Goal: Information Seeking & Learning: Learn about a topic

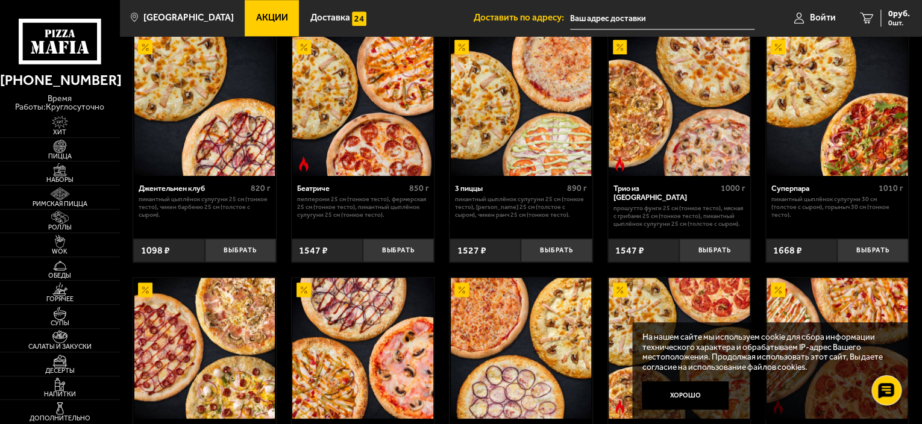
scroll to position [602, 0]
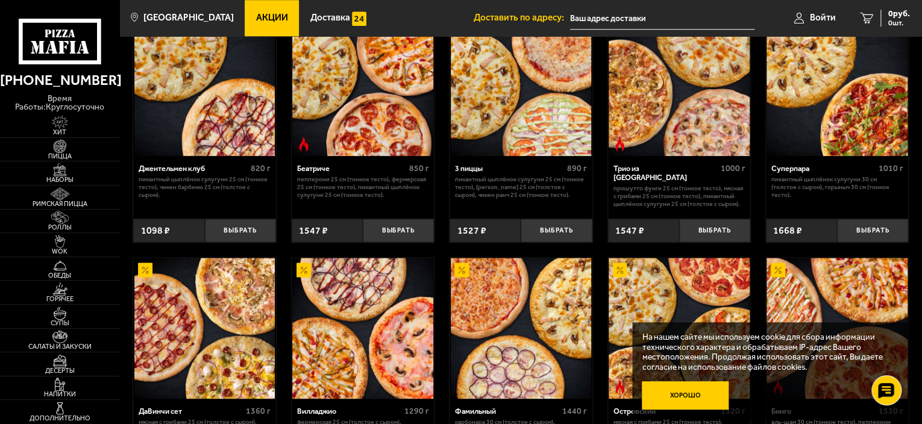
click at [669, 388] on button "Хорошо" at bounding box center [685, 395] width 86 height 29
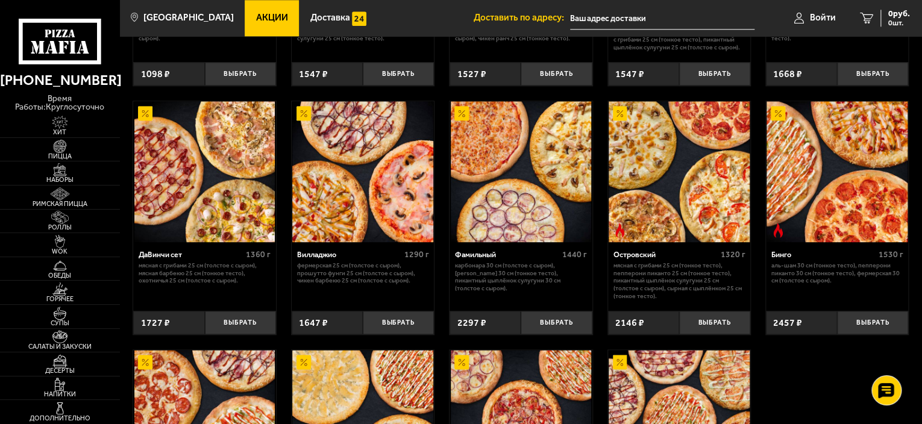
scroll to position [723, 0]
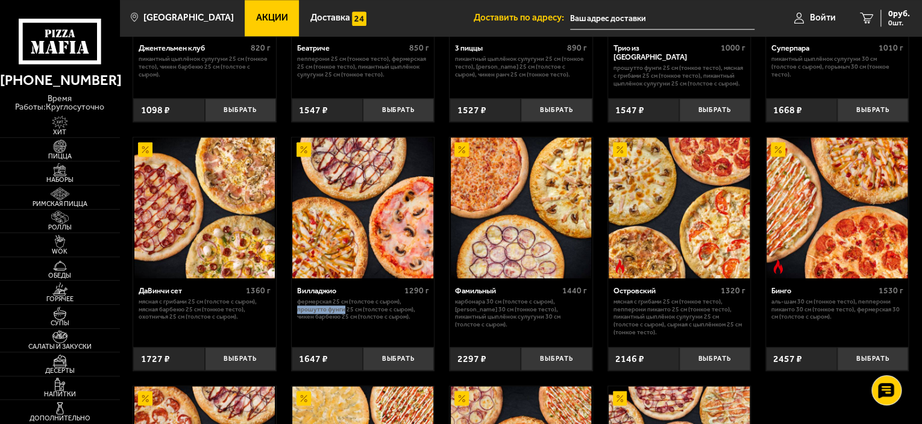
drag, startPoint x: 301, startPoint y: 323, endPoint x: 343, endPoint y: 322, distance: 41.6
click at [343, 321] on p "Фермерская 25 см (толстое с сыром), Прошутто Фунги 25 см (толстое с сыром), Чик…" at bounding box center [363, 309] width 132 height 23
drag, startPoint x: 298, startPoint y: 328, endPoint x: 338, endPoint y: 328, distance: 40.4
click at [338, 321] on p "Фермерская 25 см (толстое с сыром), Прошутто Фунги 25 см (толстое с сыром), Чик…" at bounding box center [363, 309] width 132 height 23
click at [342, 321] on p "Фермерская 25 см (толстое с сыром), Прошутто Фунги 25 см (толстое с сыром), Чик…" at bounding box center [363, 309] width 132 height 23
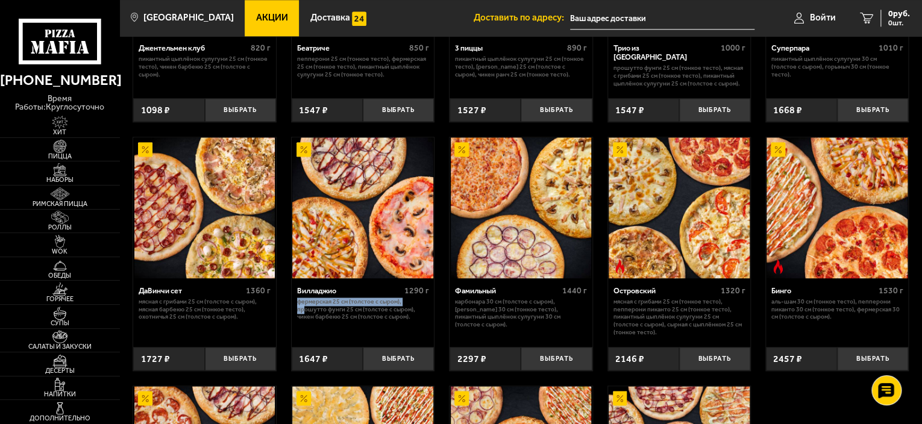
drag, startPoint x: 296, startPoint y: 314, endPoint x: 302, endPoint y: 319, distance: 8.2
click at [302, 319] on div "Вилладжио 1290 г Фермерская 25 см (толстое с сыром), Прошутто Фунги 25 см (толс…" at bounding box center [363, 309] width 142 height 62
click at [332, 321] on p "Фермерская 25 см (толстое с сыром), Прошутто Фунги 25 см (толстое с сыром), Чик…" at bounding box center [363, 309] width 132 height 23
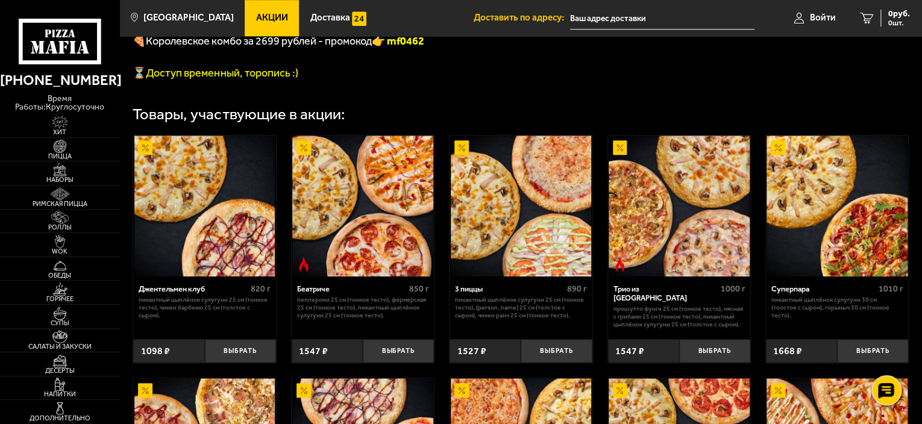
scroll to position [542, 0]
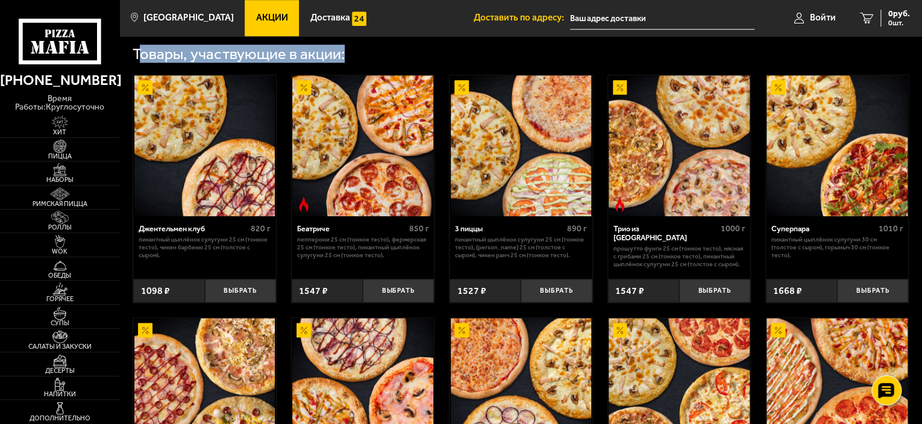
drag, startPoint x: 342, startPoint y: 64, endPoint x: 137, endPoint y: 66, distance: 204.8
click at [137, 62] on div "Товары, участвующие в акции:" at bounding box center [239, 54] width 212 height 16
drag, startPoint x: 257, startPoint y: 66, endPoint x: 189, endPoint y: 67, distance: 68.7
click at [189, 62] on div "Товары, участвующие в акции:" at bounding box center [239, 54] width 212 height 16
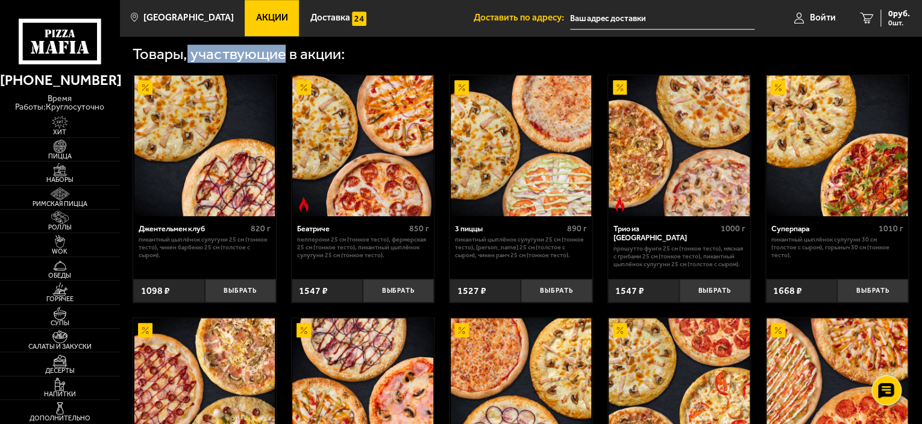
click at [190, 62] on div "Товары, участвующие в акции:" at bounding box center [239, 54] width 212 height 16
drag, startPoint x: 190, startPoint y: 66, endPoint x: 344, endPoint y: 66, distance: 153.6
click at [344, 62] on div "Товары, участвующие в акции:" at bounding box center [521, 54] width 776 height 16
click at [342, 62] on div "Товары, участвующие в акции:" at bounding box center [239, 54] width 212 height 16
drag, startPoint x: 326, startPoint y: 64, endPoint x: 136, endPoint y: 67, distance: 189.8
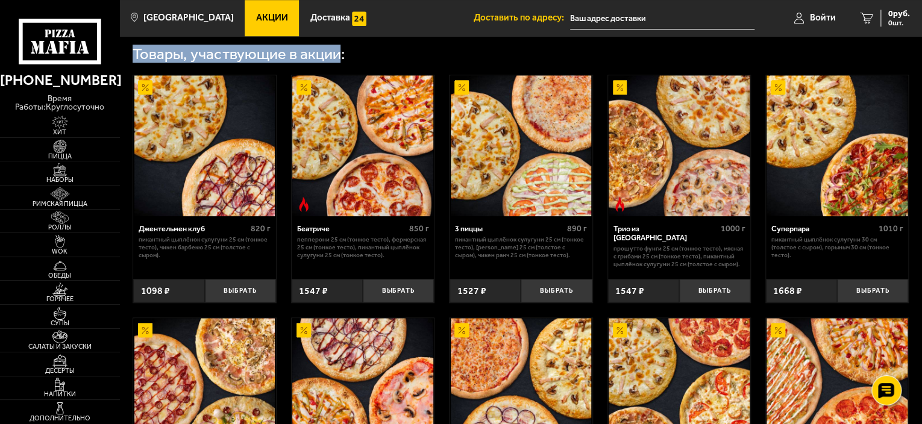
click at [136, 62] on div "Товары, участвующие в акции:" at bounding box center [239, 54] width 212 height 16
drag, startPoint x: 139, startPoint y: 68, endPoint x: 179, endPoint y: 68, distance: 40.4
click at [179, 62] on div "Товары, участвующие в акции:" at bounding box center [239, 54] width 212 height 16
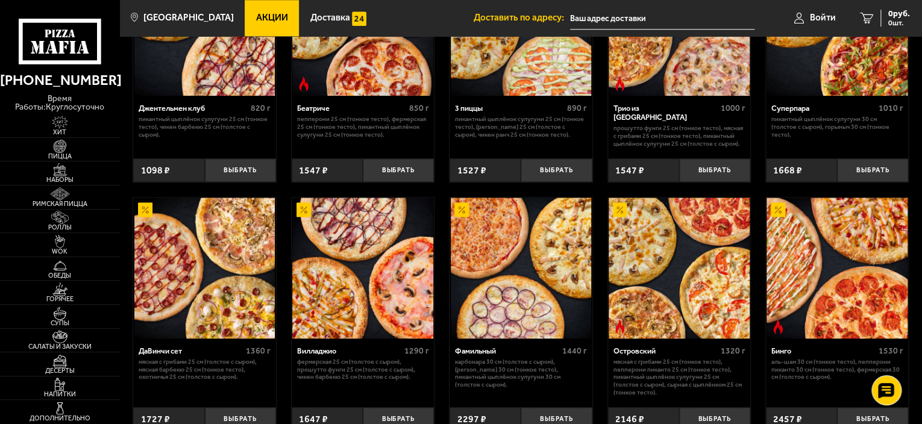
scroll to position [723, 0]
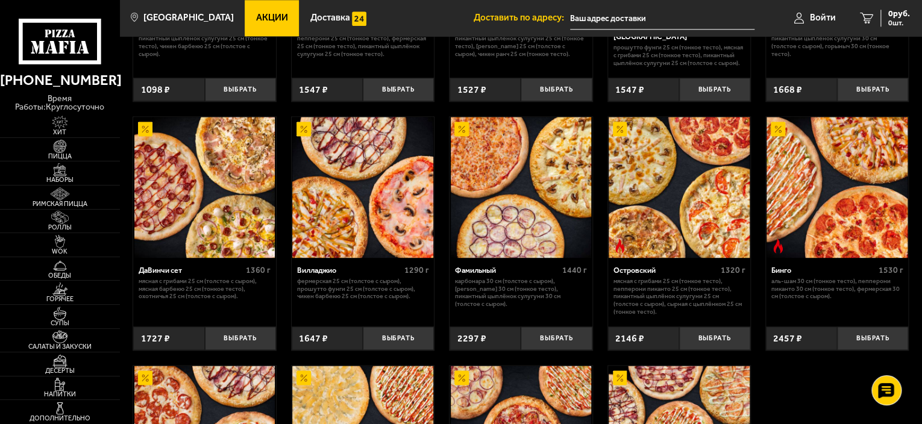
scroll to position [723, 0]
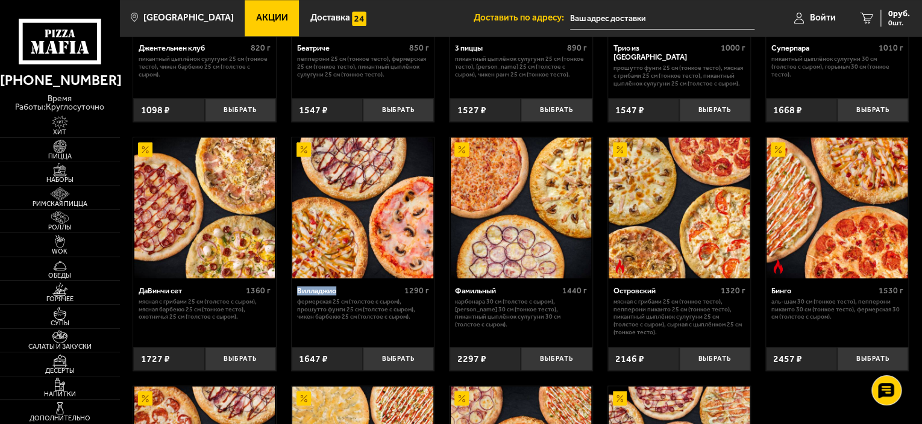
drag, startPoint x: 295, startPoint y: 301, endPoint x: 339, endPoint y: 301, distance: 44.0
click at [339, 301] on div "Вилладжио 1290 г Фермерская 25 см (толстое с сыром), Прошутто Фунги 25 см (толс…" at bounding box center [363, 309] width 142 height 62
click at [395, 295] on div "Вилладжио" at bounding box center [349, 290] width 104 height 9
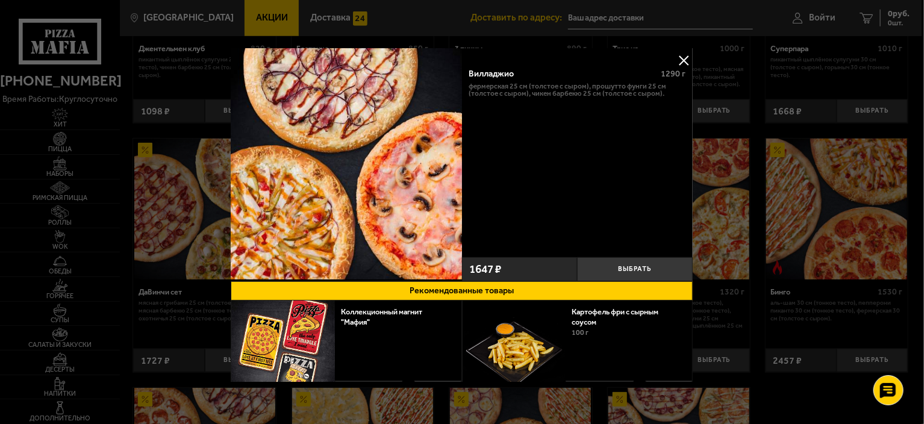
click at [680, 61] on button at bounding box center [684, 60] width 18 height 18
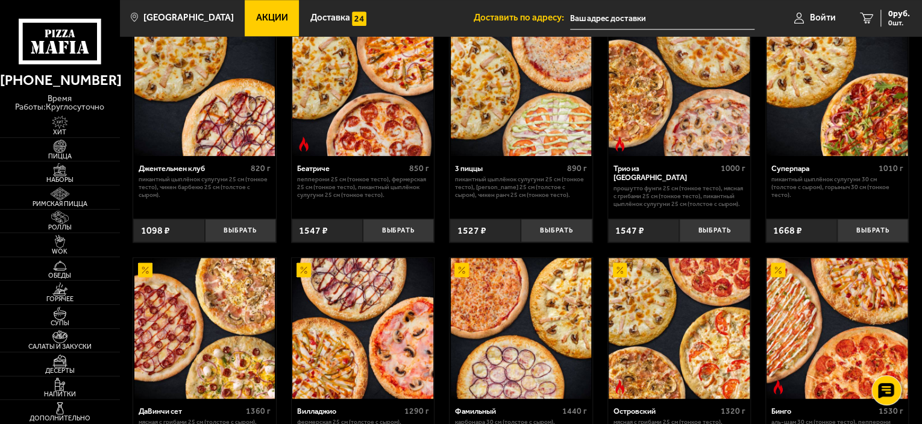
scroll to position [663, 0]
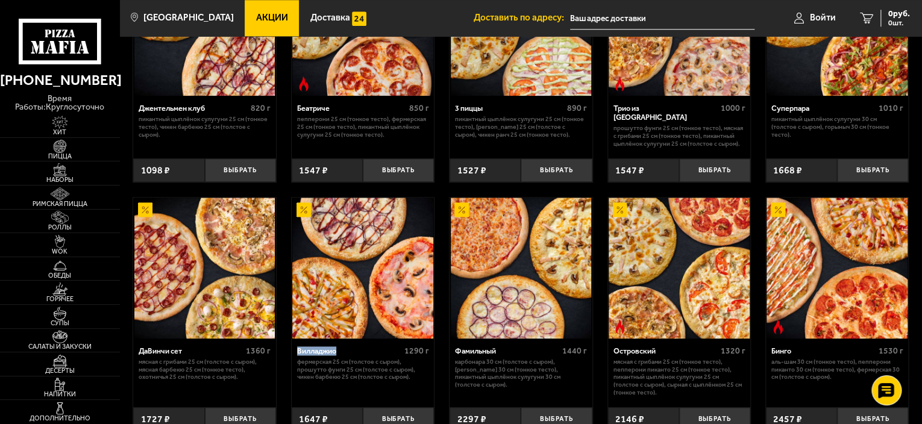
drag, startPoint x: 295, startPoint y: 360, endPoint x: 337, endPoint y: 361, distance: 42.2
click at [337, 361] on div "Вилладжио 1290 г Фермерская 25 см (толстое с сыром), Прошутто Фунги 25 см (толс…" at bounding box center [363, 370] width 142 height 62
click at [287, 381] on div "Джентельмен клуб 820 г Пикантный цыплёнок сулугуни 25 см (тонкое тесто), Чикен …" at bounding box center [521, 322] width 802 height 760
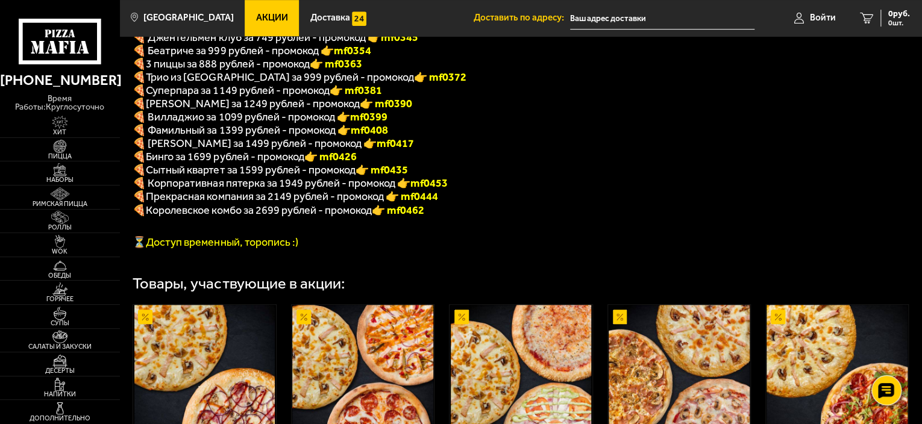
scroll to position [301, 0]
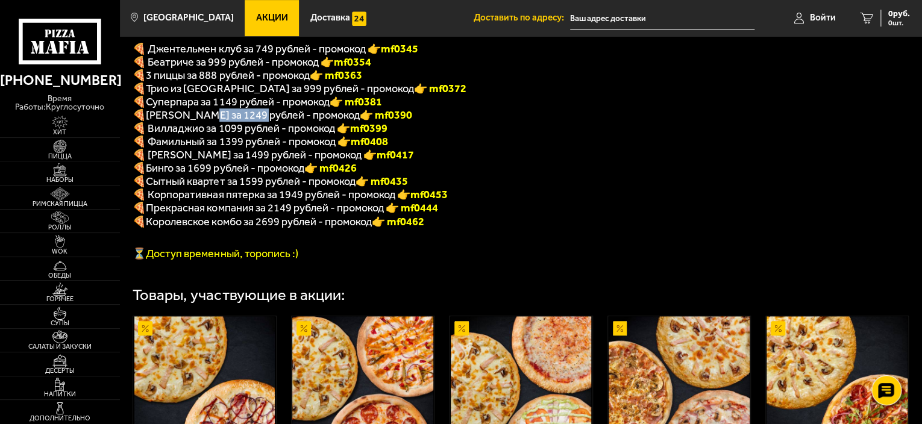
drag, startPoint x: 264, startPoint y: 121, endPoint x: 207, endPoint y: 122, distance: 57.8
click at [207, 122] on span "ДаВинчи за 1249 рублей - промокод" at bounding box center [252, 114] width 213 height 13
drag, startPoint x: 147, startPoint y: 122, endPoint x: 263, endPoint y: 121, distance: 116.3
click at [263, 121] on span "ДаВинчи за 1249 рублей - промокод" at bounding box center [252, 114] width 213 height 13
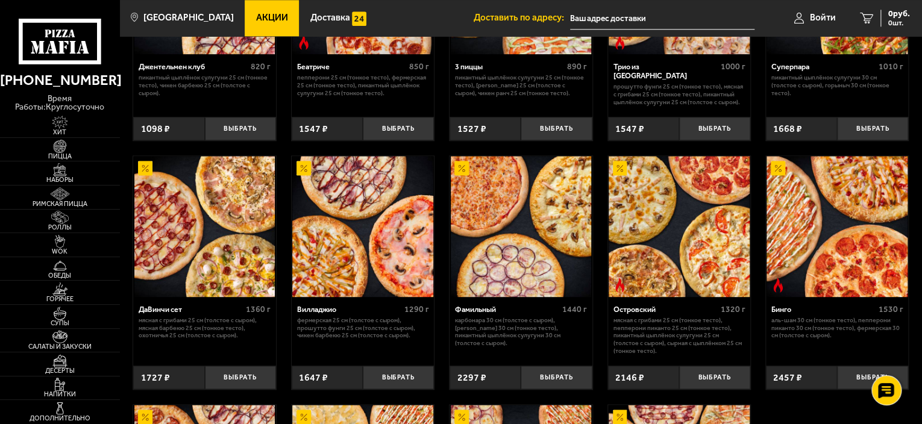
scroll to position [723, 0]
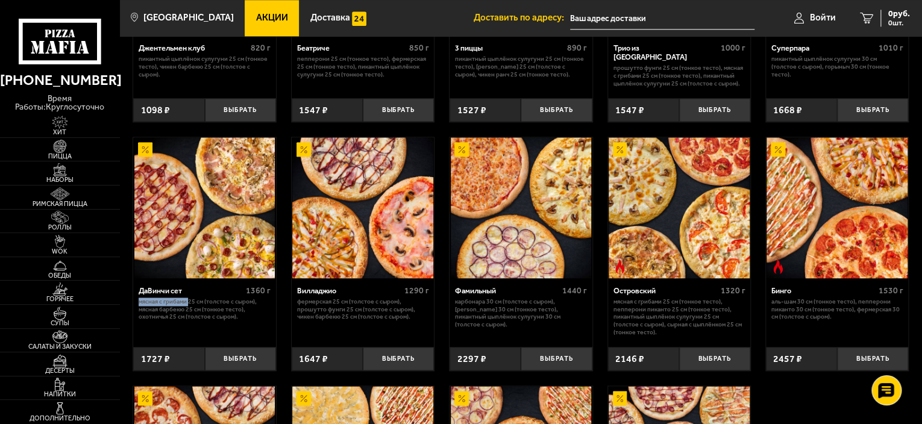
drag, startPoint x: 139, startPoint y: 310, endPoint x: 189, endPoint y: 313, distance: 50.1
click at [189, 313] on p "Мясная с грибами 25 см (толстое с сыром), Мясная Барбекю 25 см (тонкое тесто), …" at bounding box center [205, 309] width 132 height 23
drag, startPoint x: 139, startPoint y: 326, endPoint x: 170, endPoint y: 329, distance: 31.5
click at [170, 321] on p "Мясная с грибами 25 см (толстое с сыром), Мясная Барбекю 25 см (тонкое тесто), …" at bounding box center [205, 309] width 132 height 23
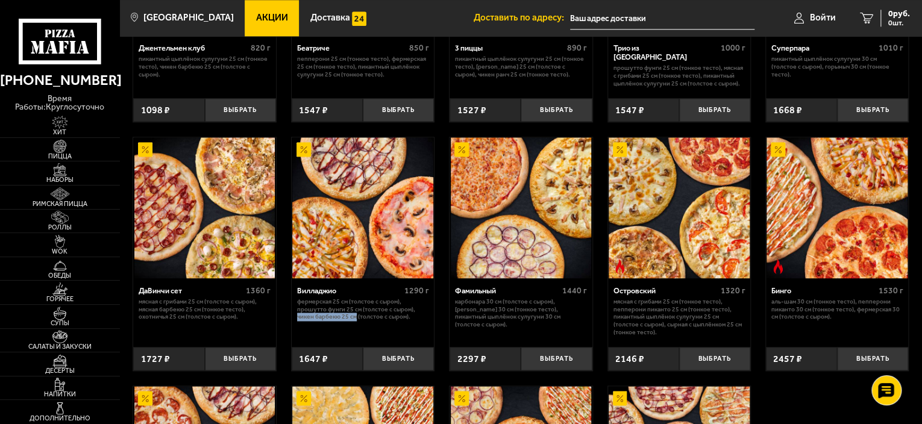
drag, startPoint x: 296, startPoint y: 328, endPoint x: 354, endPoint y: 328, distance: 57.8
click at [354, 321] on p "Фермерская 25 см (толстое с сыром), Прошутто Фунги 25 см (толстое с сыром), Чик…" at bounding box center [363, 309] width 132 height 23
drag, startPoint x: 354, startPoint y: 328, endPoint x: 296, endPoint y: 312, distance: 60.1
click at [297, 312] on p "Фермерская 25 см (толстое с сыром), Прошутто Фунги 25 см (толстое с сыром), Чик…" at bounding box center [363, 309] width 132 height 23
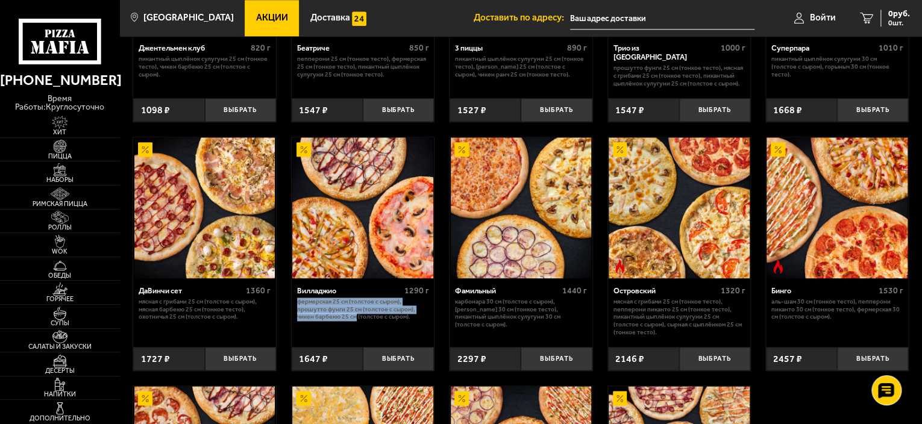
click at [297, 312] on p "Фермерская 25 см (толстое с сыром), Прошутто Фунги 25 см (толстое с сыром), Чик…" at bounding box center [363, 309] width 132 height 23
click at [363, 241] on img at bounding box center [362, 207] width 140 height 140
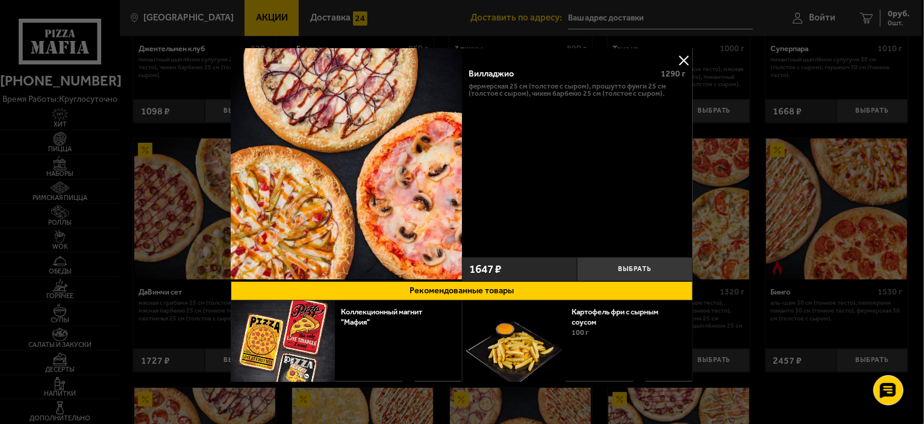
click at [678, 58] on button at bounding box center [684, 60] width 18 height 18
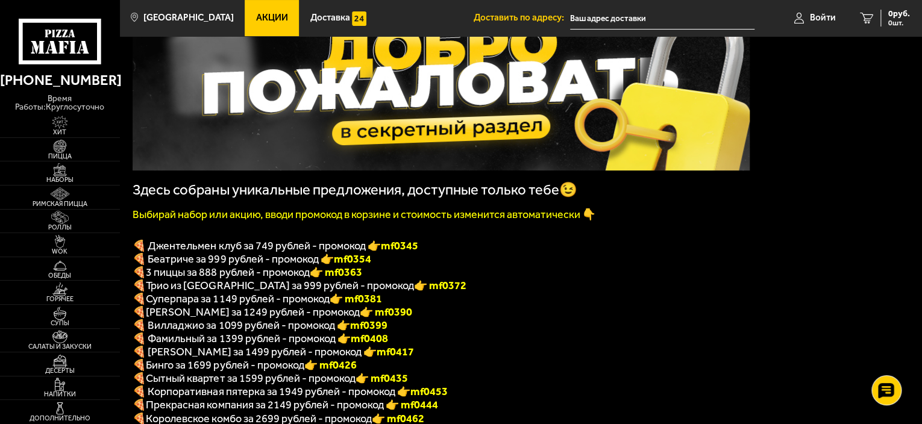
scroll to position [241, 0]
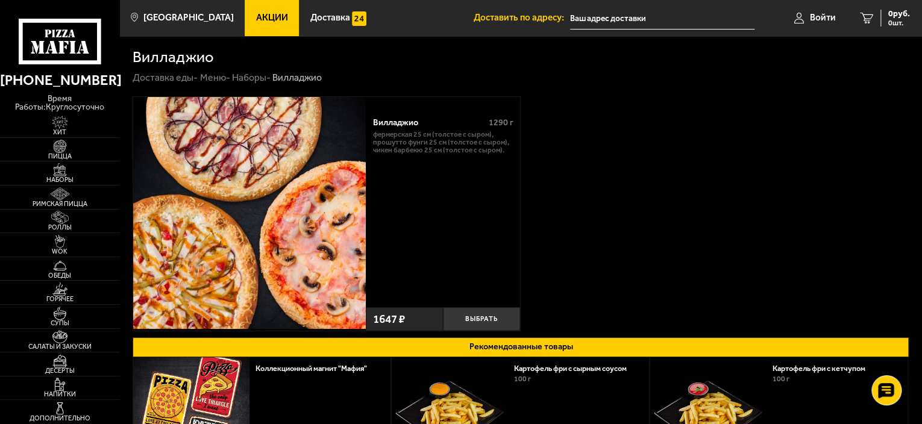
click at [399, 121] on div "Вилладжио" at bounding box center [426, 122] width 107 height 10
click at [413, 143] on p "Фермерская 25 см (толстое с сыром), Прошутто Фунги 25 см (толстое с сыром), Чик…" at bounding box center [443, 142] width 140 height 23
click at [397, 125] on div "Вилладжио" at bounding box center [426, 122] width 107 height 10
click at [398, 121] on div "Вилладжио" at bounding box center [426, 122] width 107 height 10
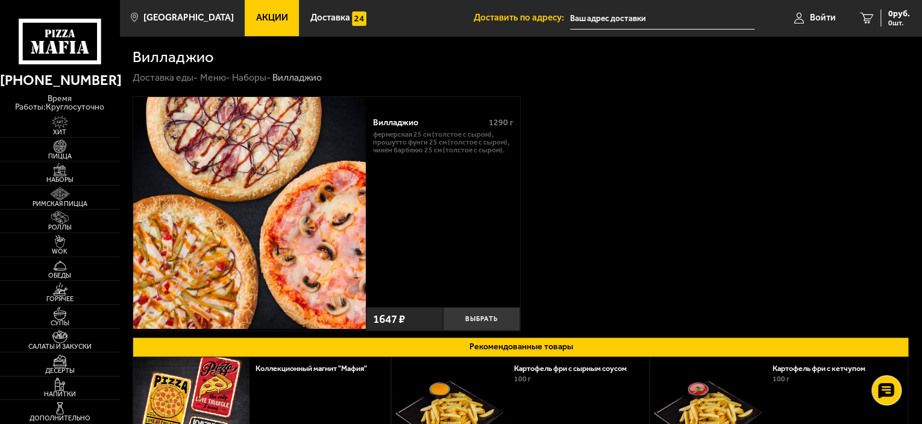
drag, startPoint x: 393, startPoint y: 142, endPoint x: 344, endPoint y: 183, distance: 64.2
click at [393, 142] on p "Фермерская 25 см (толстое с сыром), Прошутто Фунги 25 см (толстое с сыром), Чик…" at bounding box center [443, 142] width 140 height 23
click at [335, 186] on img at bounding box center [249, 213] width 232 height 232
click at [399, 119] on div "Вилладжио" at bounding box center [426, 122] width 107 height 10
click at [392, 143] on p "Фермерская 25 см (толстое с сыром), Прошутто Фунги 25 см (толстое с сыром), Чик…" at bounding box center [443, 142] width 140 height 23
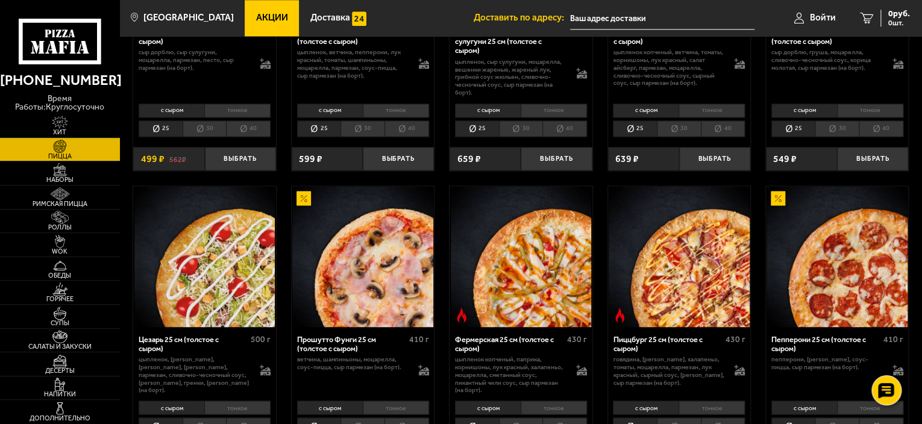
scroll to position [843, 0]
